Goal: Transaction & Acquisition: Purchase product/service

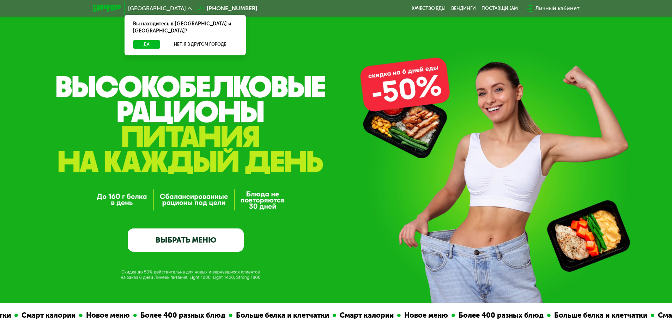
click at [147, 32] on div "Вы находитесь в [GEOGRAPHIC_DATA] и [GEOGRAPHIC_DATA]?" at bounding box center [184, 27] width 121 height 25
click at [148, 40] on button "Да" at bounding box center [146, 44] width 27 height 8
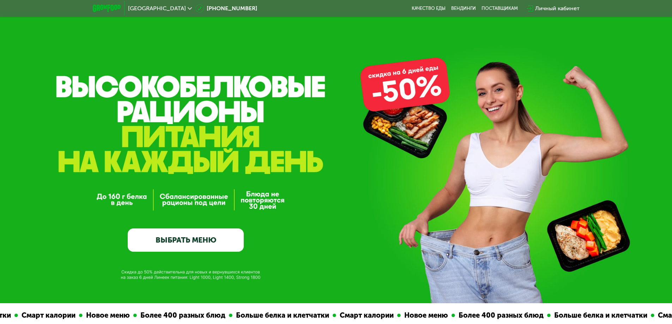
click at [190, 237] on link "ВЫБРАТЬ МЕНЮ" at bounding box center [186, 239] width 116 height 23
click at [205, 243] on link "ВЫБРАТЬ МЕНЮ" at bounding box center [186, 239] width 116 height 23
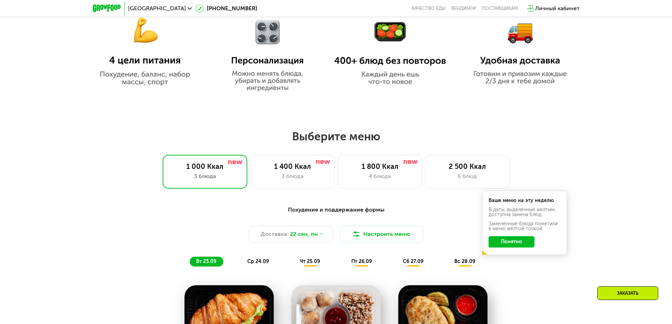
scroll to position [514, 0]
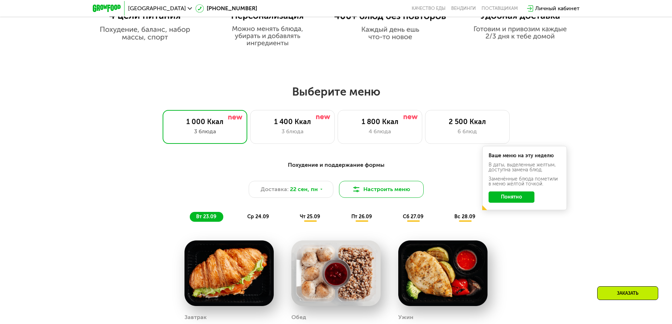
click at [387, 194] on button "Настроить меню" at bounding box center [381, 189] width 85 height 17
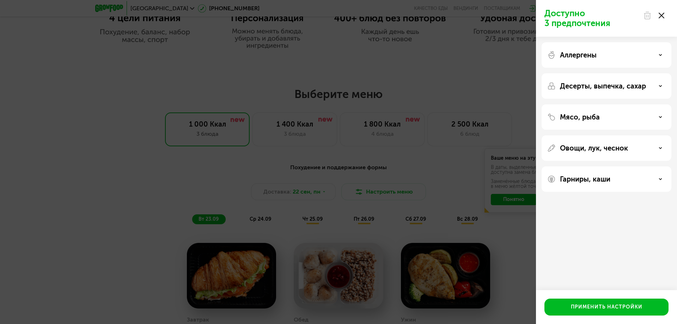
click at [182, 181] on div "Доступно 3 предпочтения Аллергены Десерты, выпечка, сахар Мясо, рыба Овощи, лук…" at bounding box center [338, 162] width 677 height 324
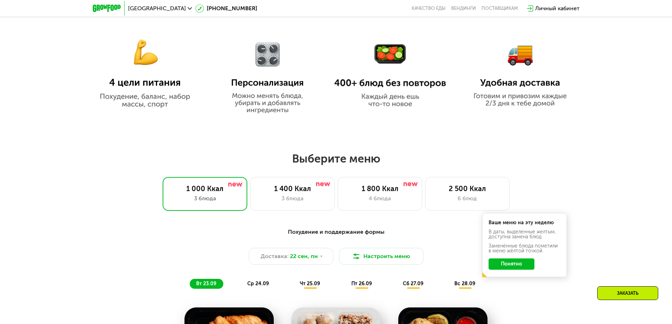
scroll to position [408, 0]
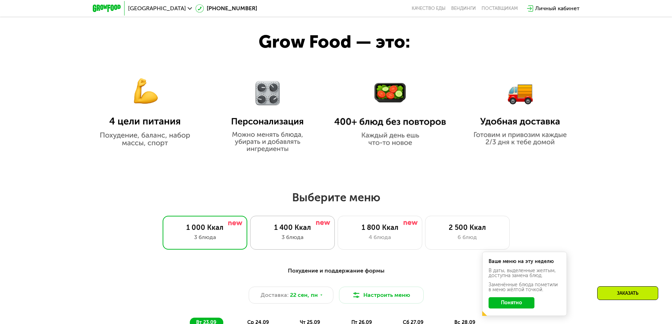
drag, startPoint x: 316, startPoint y: 230, endPoint x: 331, endPoint y: 229, distance: 15.6
click at [317, 230] on div "1 400 Ккал" at bounding box center [292, 227] width 70 height 8
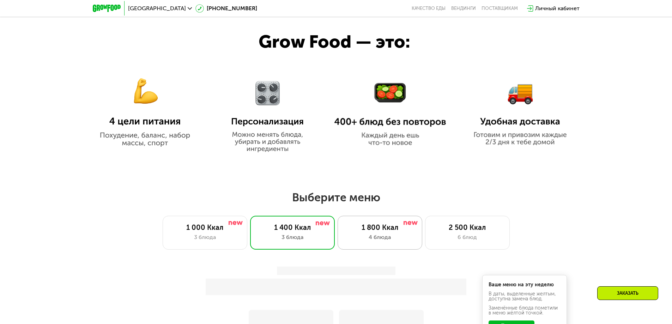
click at [391, 232] on div "1 800 Ккал" at bounding box center [380, 227] width 70 height 8
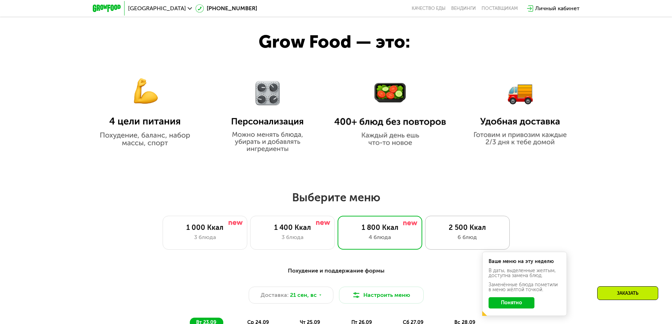
click at [469, 232] on div "2 500 Ккал" at bounding box center [467, 227] width 70 height 8
click at [210, 232] on div "1 000 Ккал" at bounding box center [205, 227] width 70 height 8
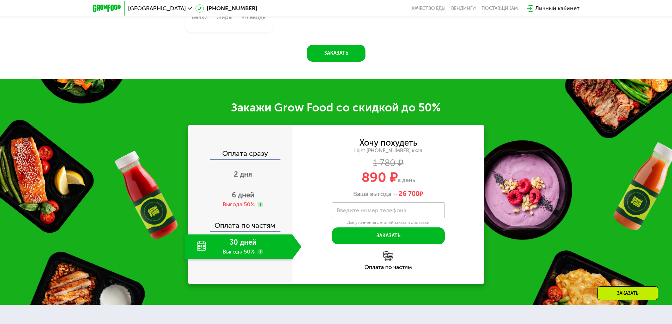
scroll to position [902, 0]
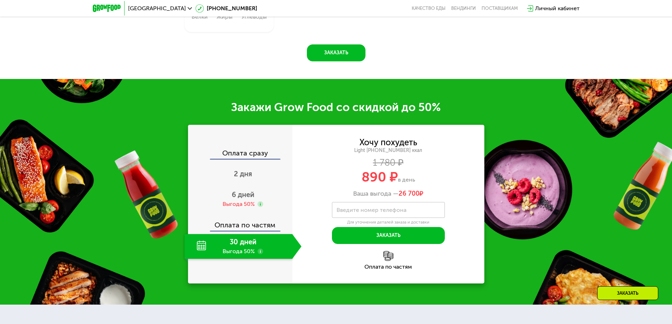
click at [247, 251] on div "30 дней Выгода 50%" at bounding box center [238, 246] width 108 height 25
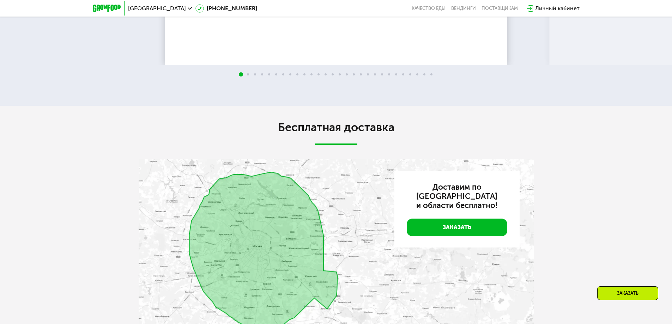
scroll to position [1818, 0]
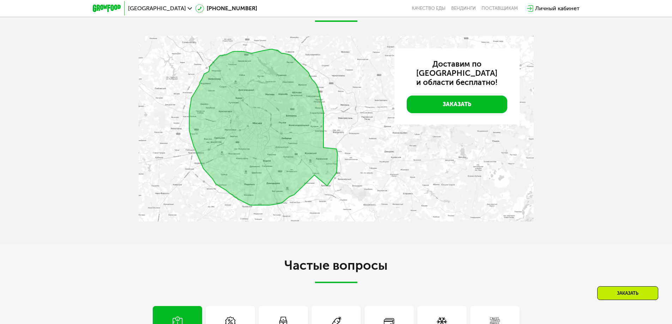
click at [612, 293] on div "Заказать" at bounding box center [627, 293] width 61 height 14
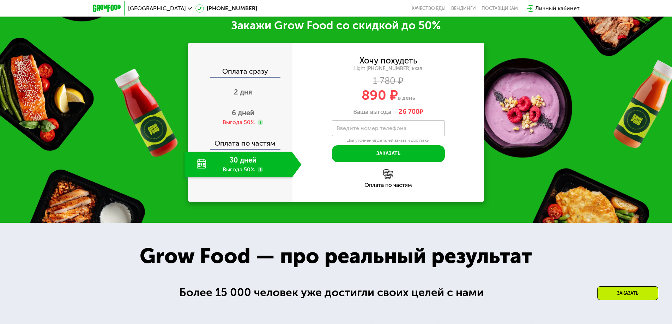
scroll to position [983, 0]
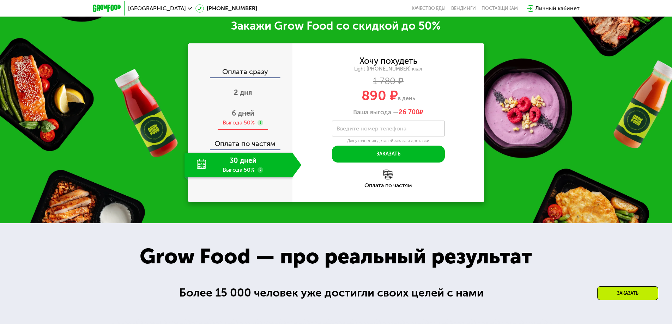
click at [237, 117] on span "6 дней" at bounding box center [243, 113] width 23 height 8
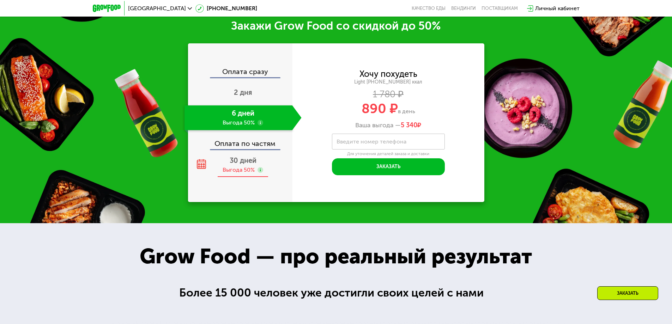
click at [227, 173] on div "Выгода 50%" at bounding box center [238, 170] width 32 height 8
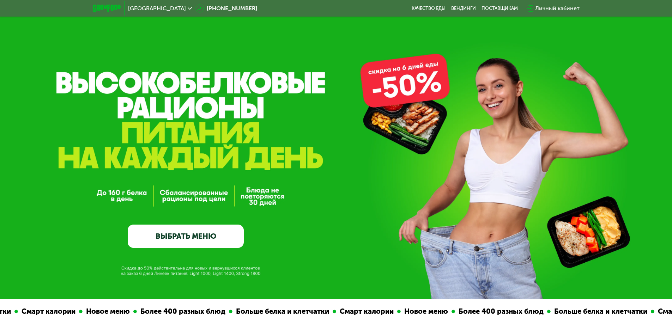
scroll to position [0, 0]
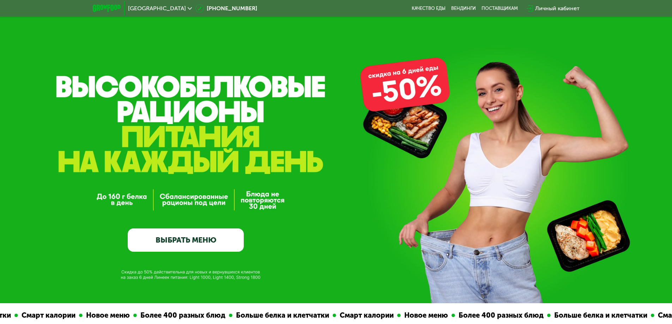
click at [188, 10] on icon at bounding box center [190, 8] width 4 height 4
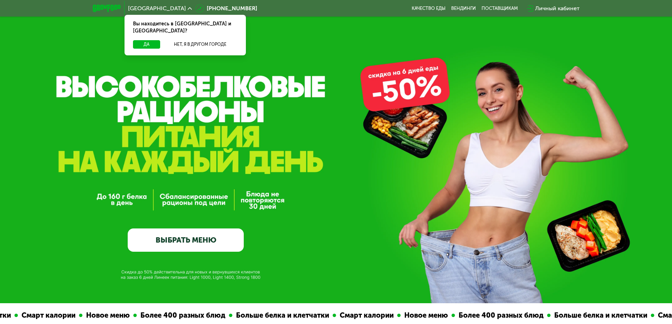
click at [367, 43] on div "GrowFood — доставка правильного питания ВЫБРАТЬ МЕНЮ" at bounding box center [336, 151] width 672 height 303
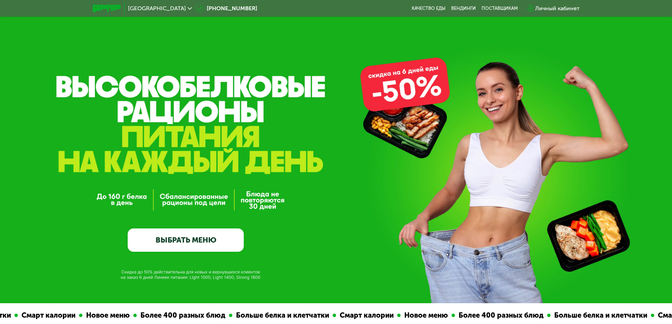
click at [98, 5] on img at bounding box center [107, 8] width 28 height 7
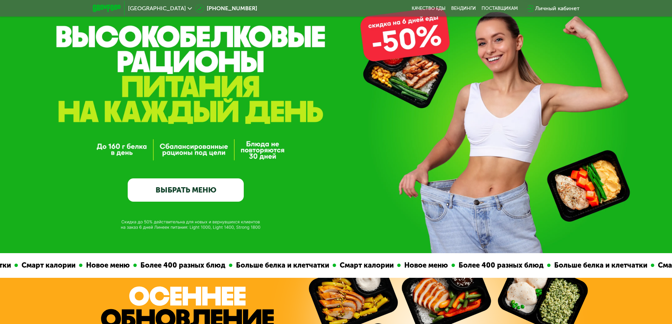
scroll to position [141, 0]
